Goal: Answer question/provide support

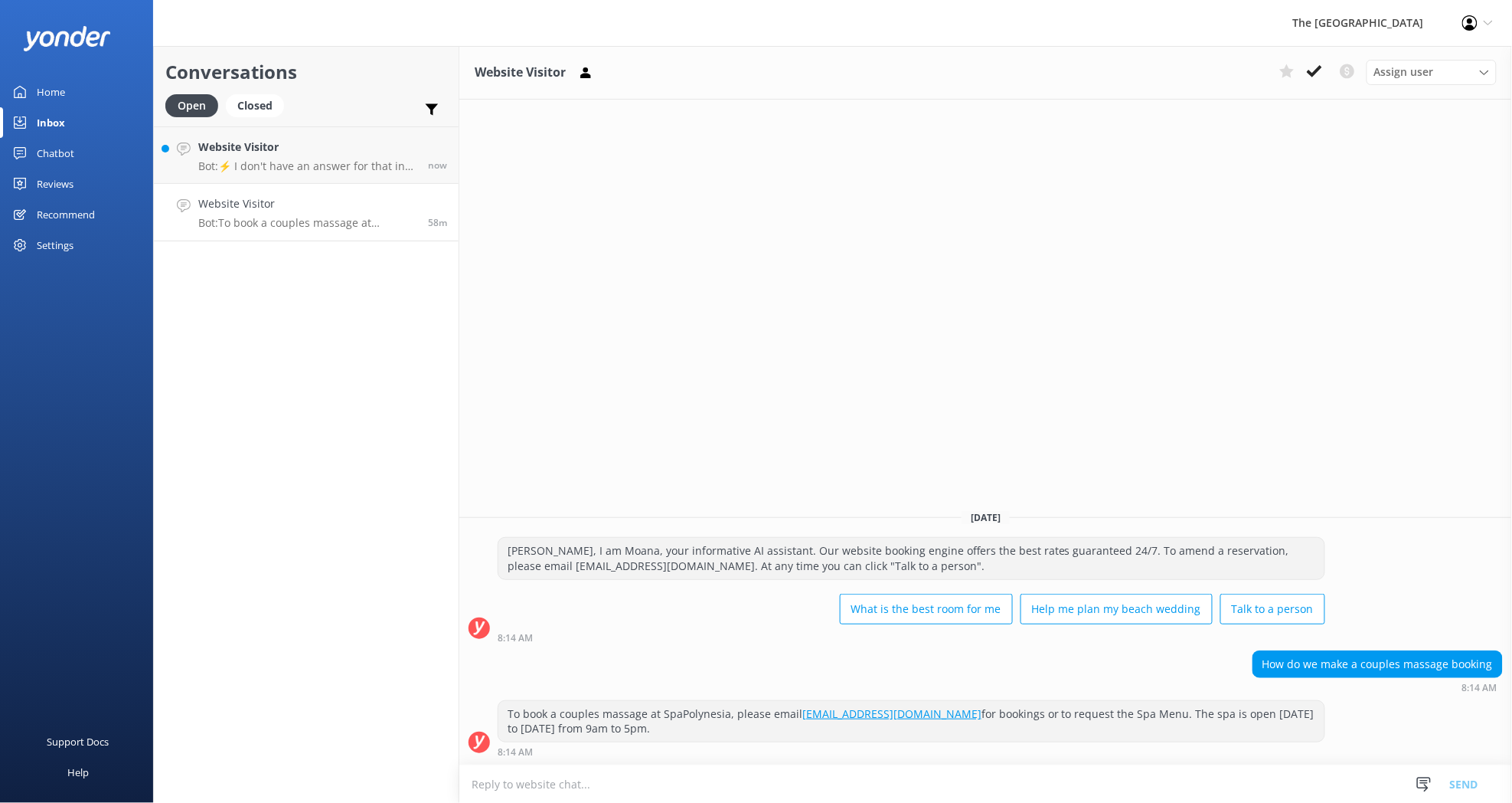
click at [249, 222] on p "Bot: To book a couples massage at SpaPolynesia, please email [EMAIL_ADDRESS][DO…" at bounding box center [307, 223] width 218 height 14
click at [1318, 75] on icon at bounding box center [1314, 71] width 15 height 15
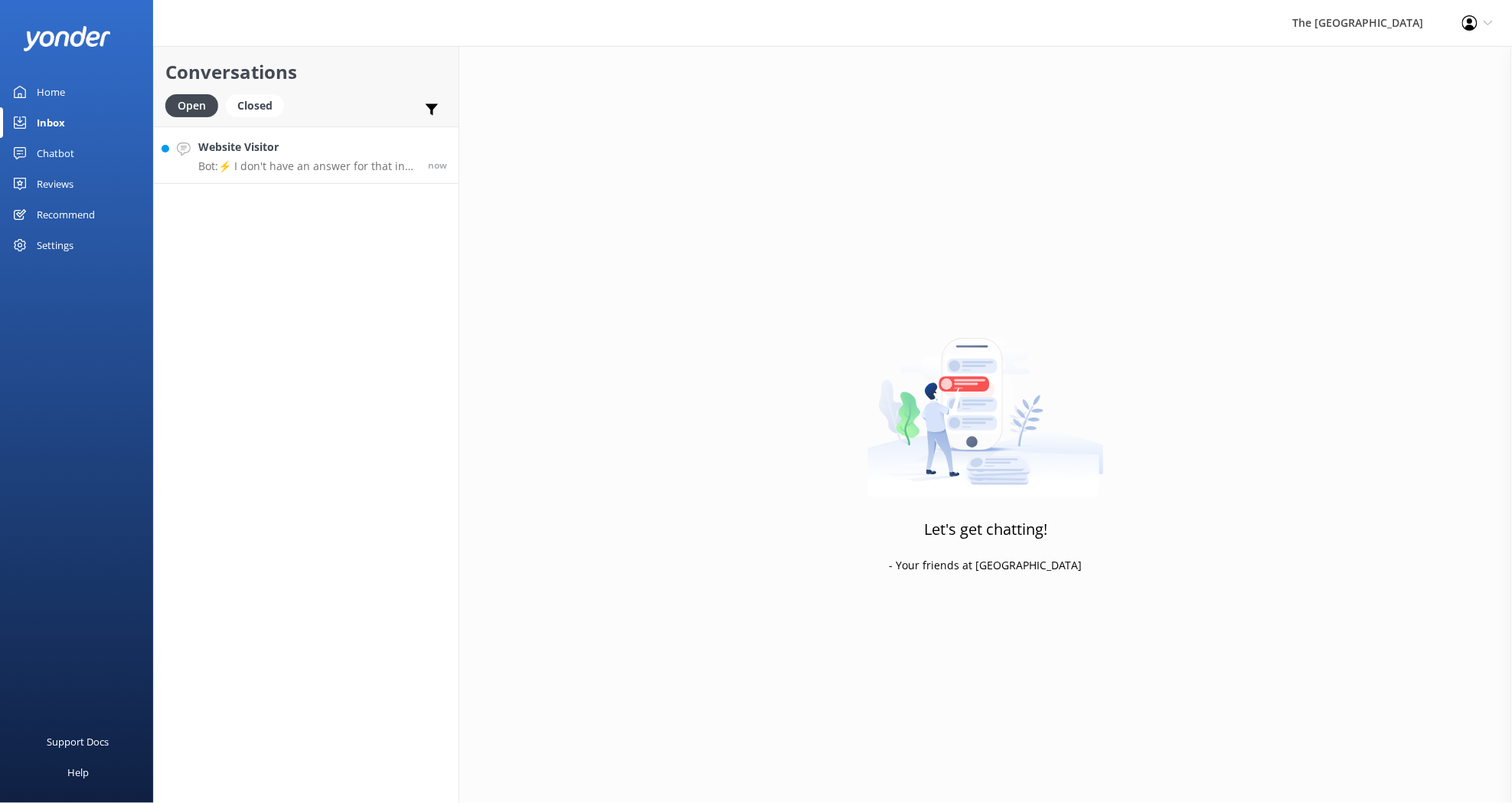
click at [319, 157] on div "Website Visitor Bot: ⚡ I don't have an answer for that in my knowledge base. Pl…" at bounding box center [307, 155] width 218 height 33
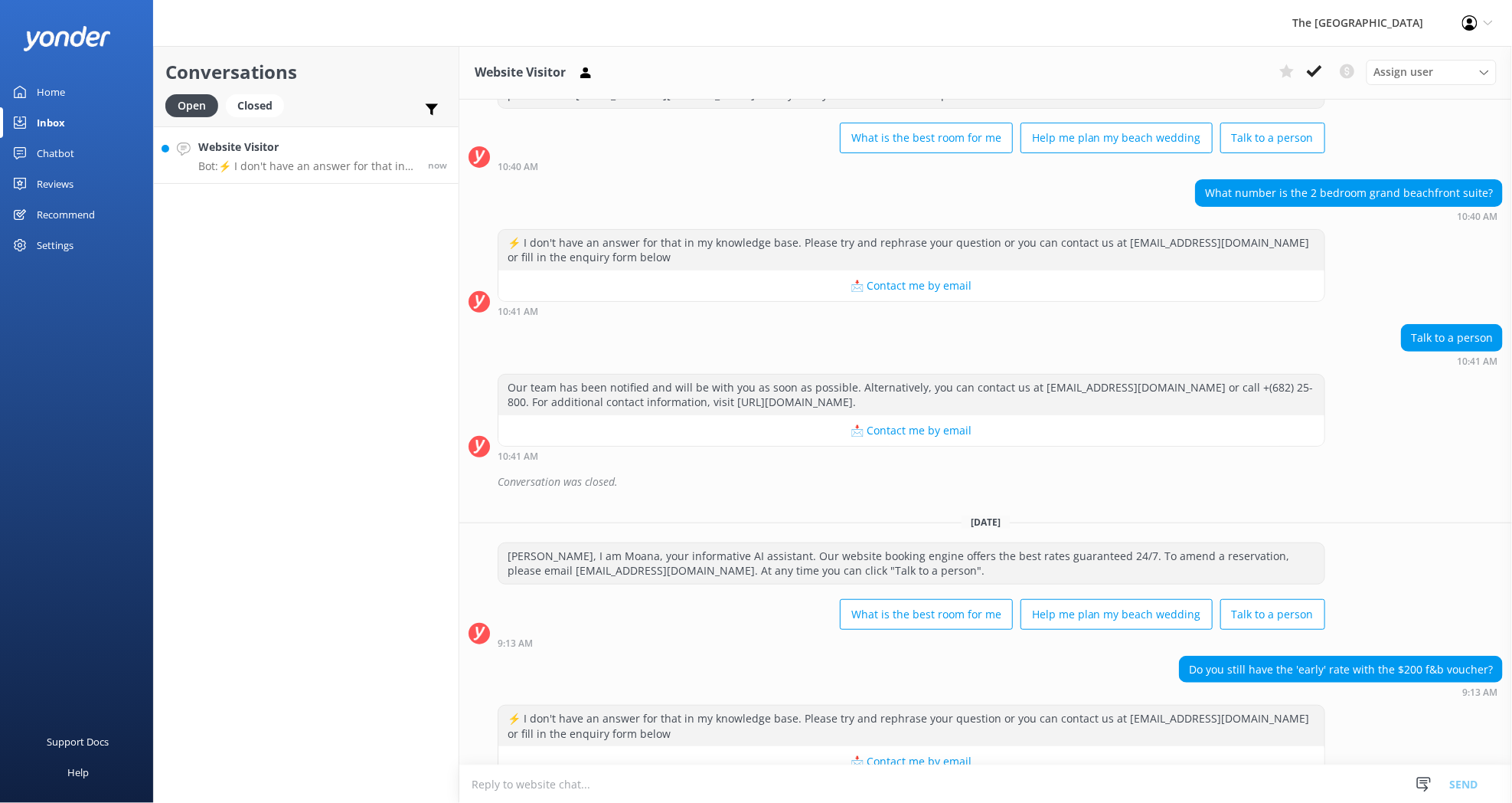
scroll to position [108, 0]
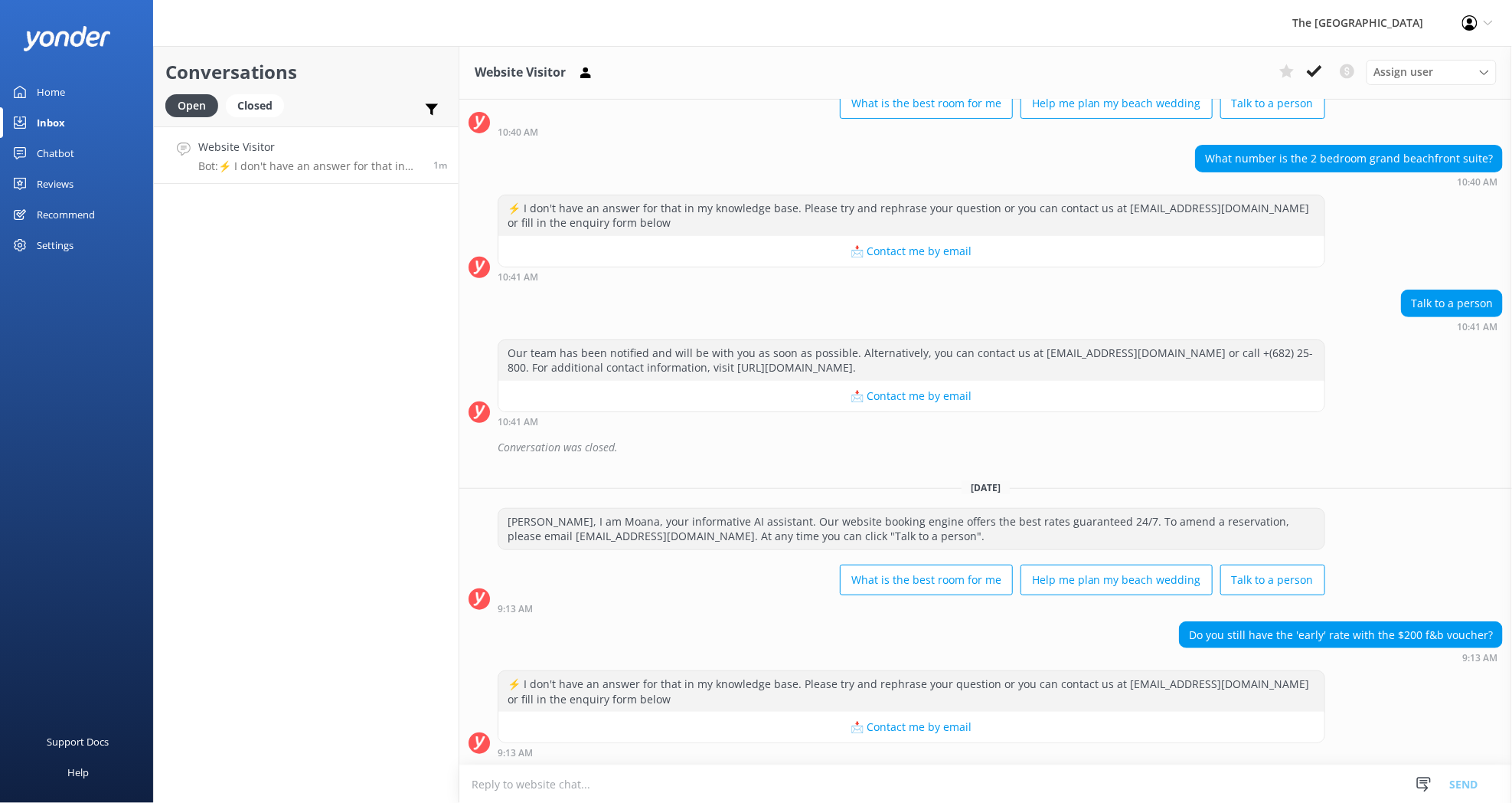
drag, startPoint x: 848, startPoint y: 728, endPoint x: 698, endPoint y: 649, distance: 169.5
click at [698, 649] on div "Do you still have the 'early' rate with the $200 f&b voucher? 9:13 AM" at bounding box center [985, 642] width 1053 height 42
click at [853, 728] on button "📩 Contact me by email" at bounding box center [911, 727] width 826 height 30
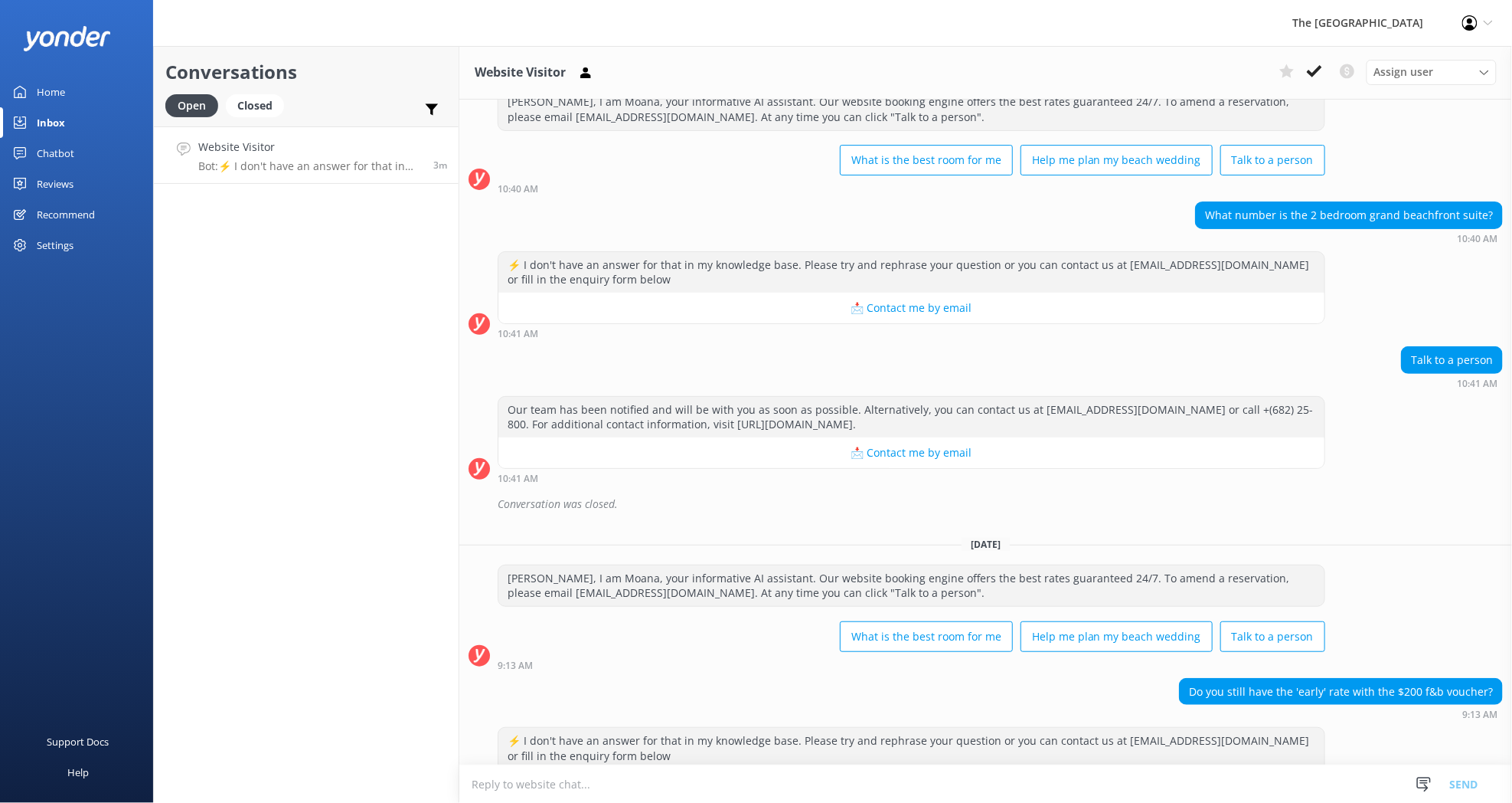
scroll to position [0, 0]
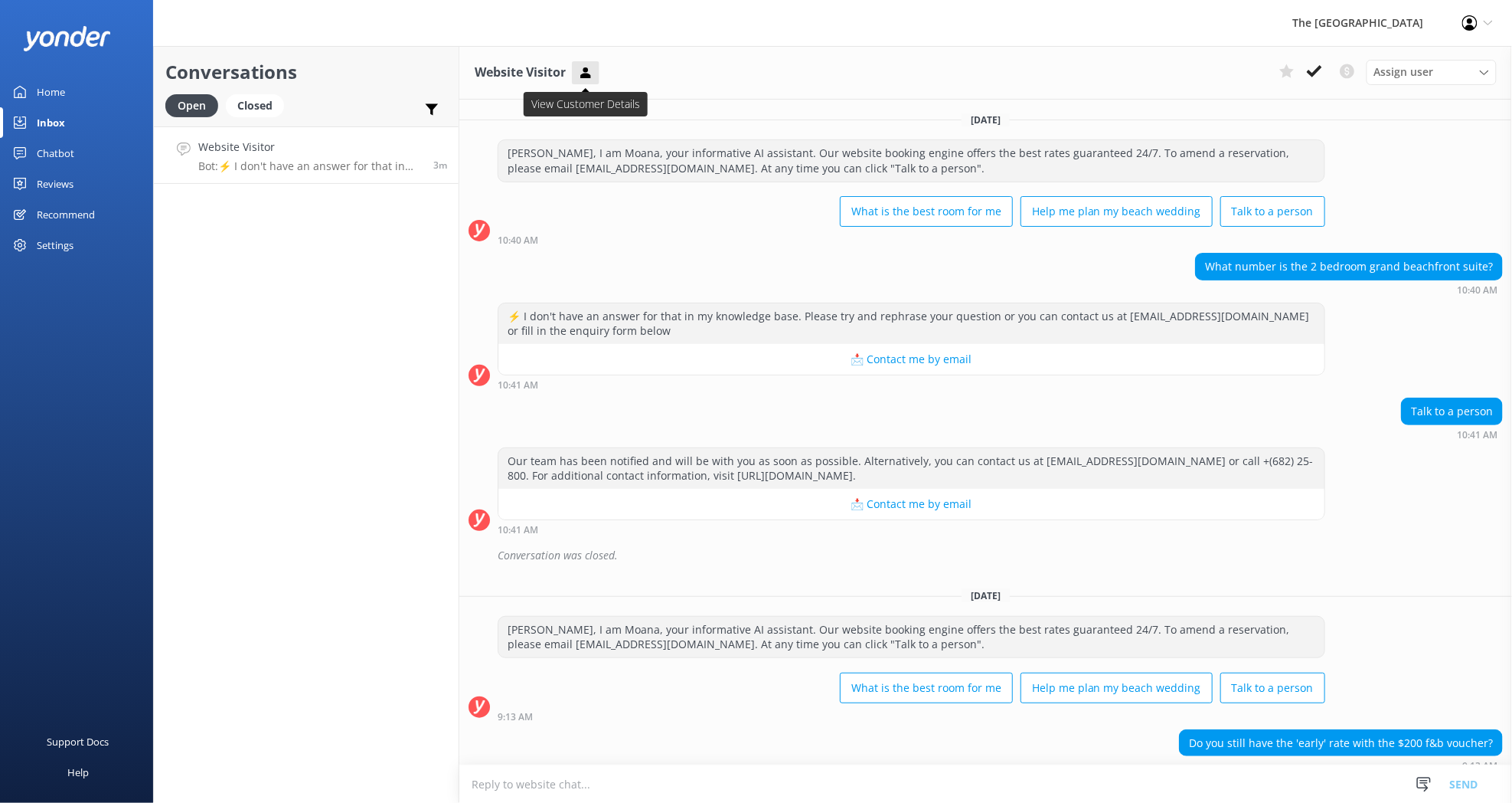
click at [581, 73] on icon at bounding box center [585, 73] width 15 height 15
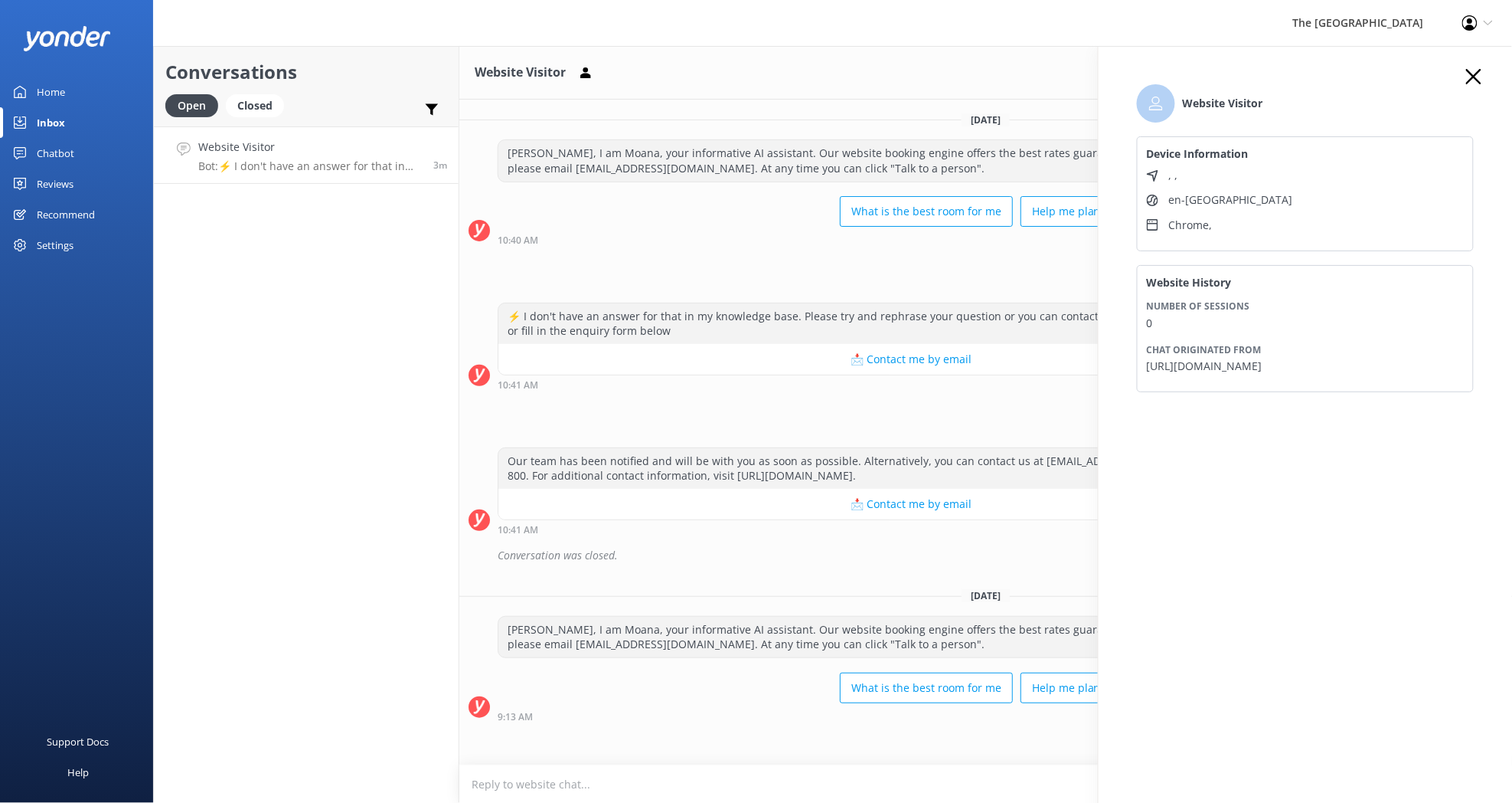
click at [1473, 76] on use "button" at bounding box center [1473, 76] width 15 height 15
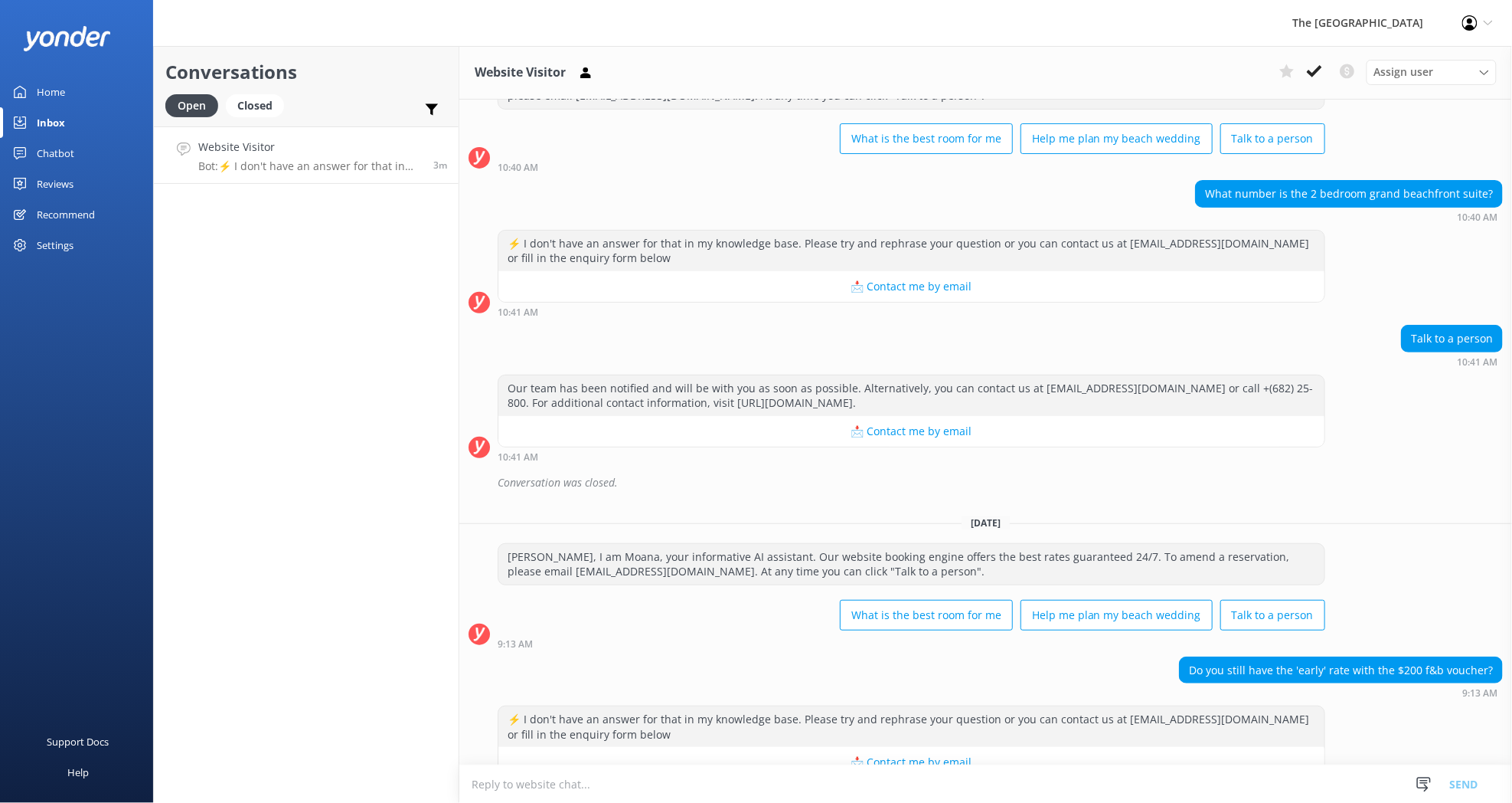
scroll to position [108, 0]
